Goal: Information Seeking & Learning: Learn about a topic

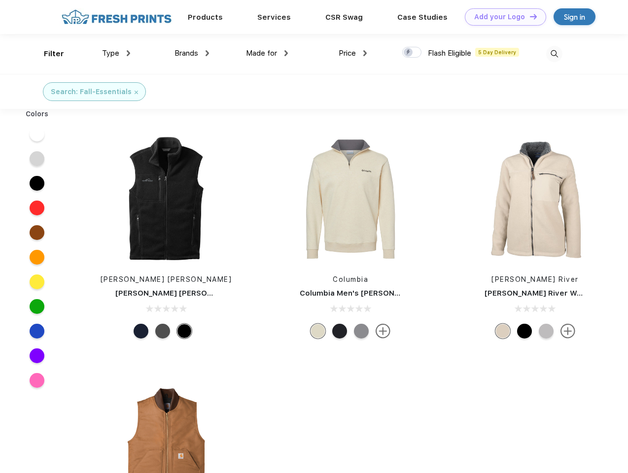
click at [502, 17] on link "Add your Logo Design Tool" at bounding box center [505, 16] width 81 height 17
click at [0, 0] on div "Design Tool" at bounding box center [0, 0] width 0 height 0
click at [529, 16] on link "Add your Logo Design Tool" at bounding box center [505, 16] width 81 height 17
click at [47, 54] on div "Filter" at bounding box center [54, 53] width 20 height 11
click at [116, 53] on span "Type" at bounding box center [110, 53] width 17 height 9
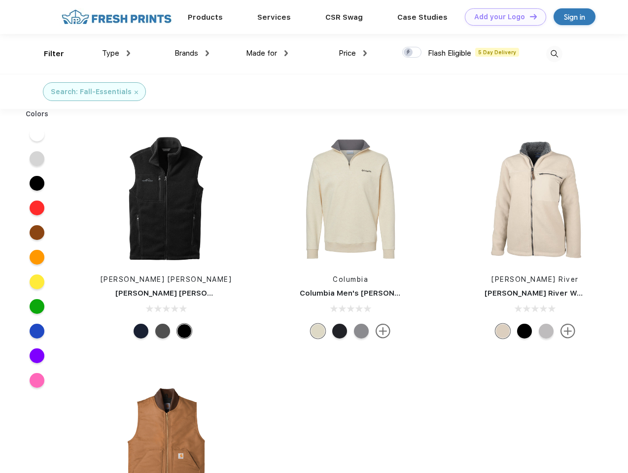
click at [192, 53] on span "Brands" at bounding box center [186, 53] width 24 height 9
click at [267, 53] on span "Made for" at bounding box center [261, 53] width 31 height 9
click at [353, 53] on span "Price" at bounding box center [346, 53] width 17 height 9
click at [412, 53] on div at bounding box center [411, 52] width 19 height 11
click at [408, 53] on input "checkbox" at bounding box center [405, 49] width 6 height 6
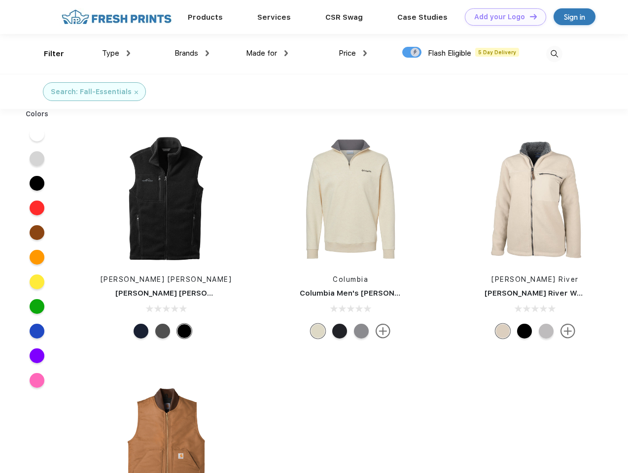
click at [554, 54] on img at bounding box center [554, 54] width 16 height 16
